Goal: Transaction & Acquisition: Subscribe to service/newsletter

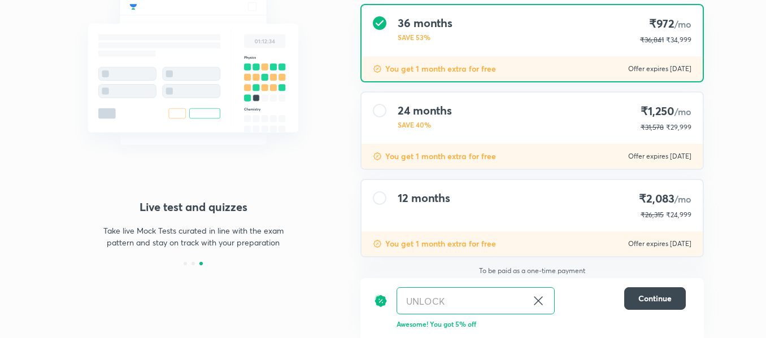
scroll to position [142, 0]
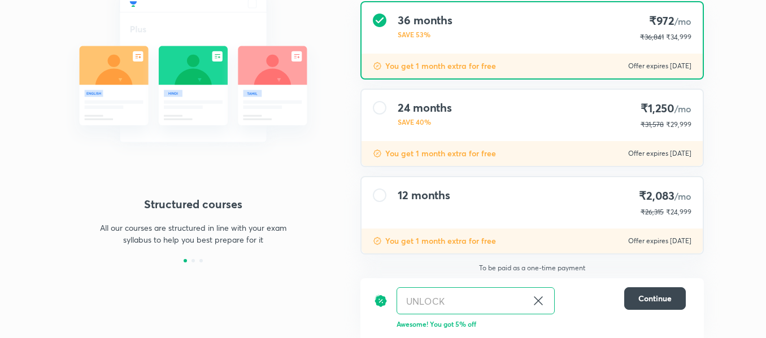
click at [540, 301] on icon at bounding box center [539, 301] width 14 height 14
